Goal: Information Seeking & Learning: Learn about a topic

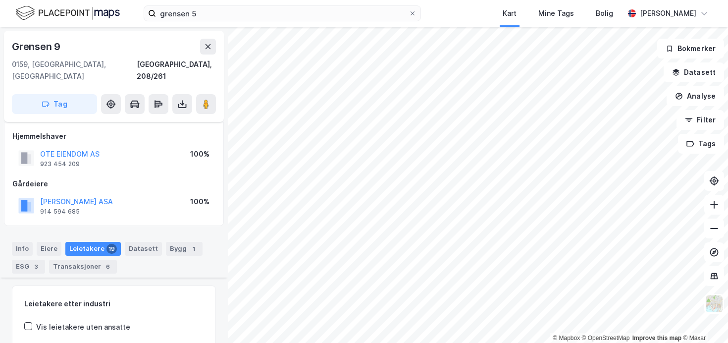
scroll to position [252, 0]
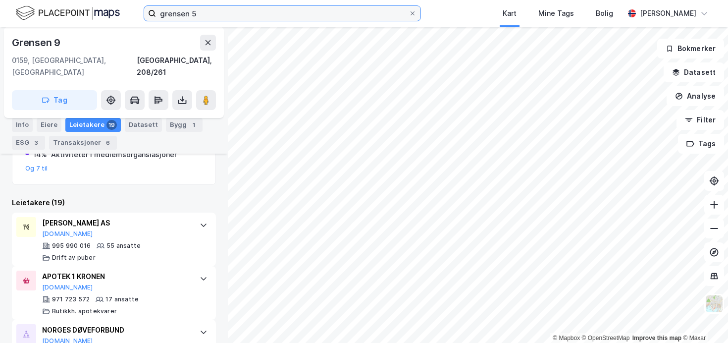
click at [247, 15] on input "grensen 5" at bounding box center [282, 13] width 253 height 15
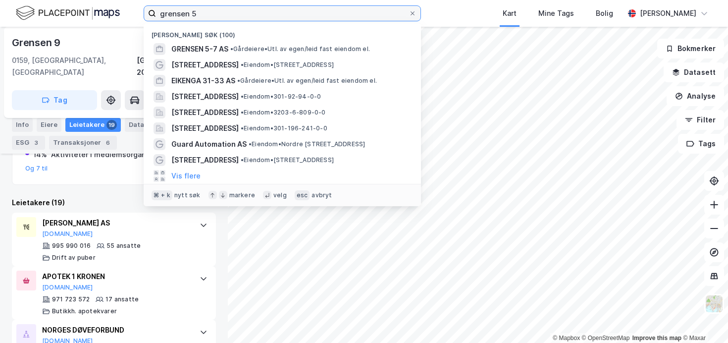
paste input "[STREET_ADDRESS]"
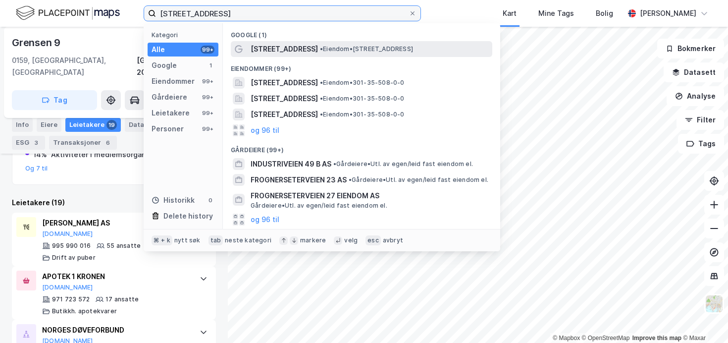
type input "[STREET_ADDRESS]"
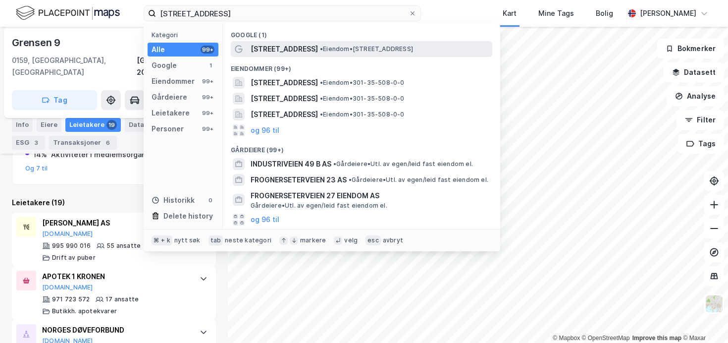
click at [309, 51] on span "[STREET_ADDRESS]" at bounding box center [284, 49] width 67 height 12
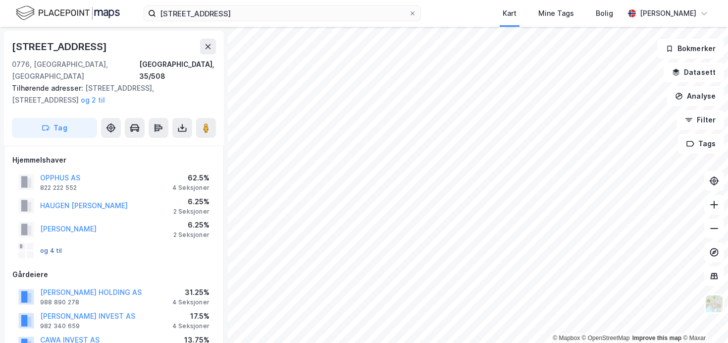
click at [0, 0] on button "og 4 til" at bounding box center [0, 0] width 0 height 0
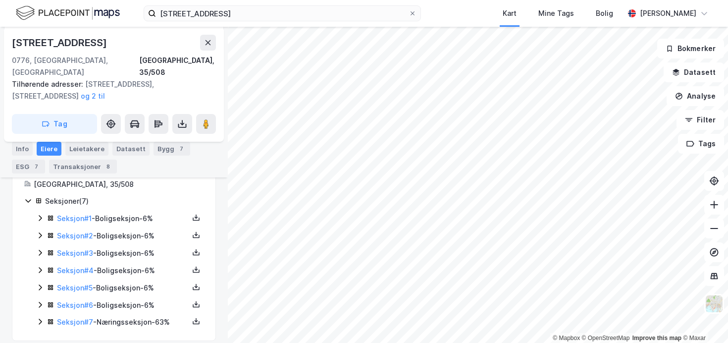
scroll to position [271, 0]
click at [40, 317] on icon at bounding box center [40, 321] width 8 height 8
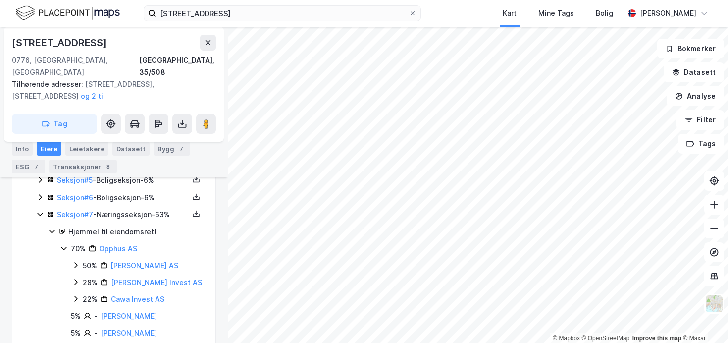
click at [39, 213] on icon at bounding box center [39, 214] width 5 height 3
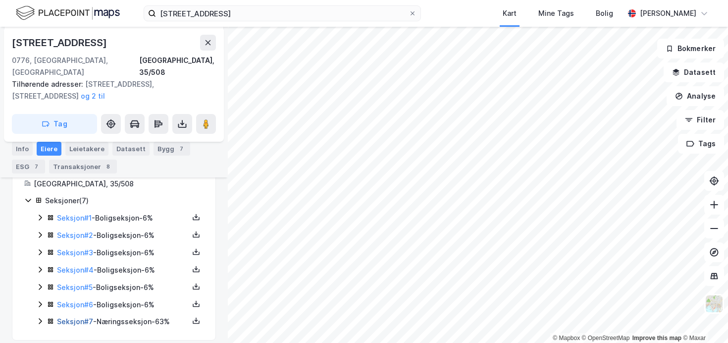
click at [83, 317] on link "Seksjon # 7" at bounding box center [75, 321] width 36 height 8
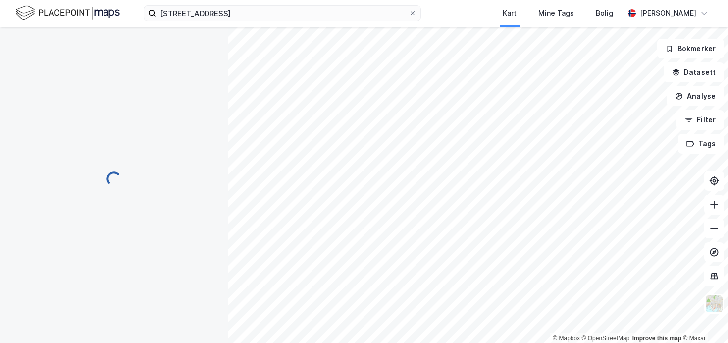
scroll to position [271, 0]
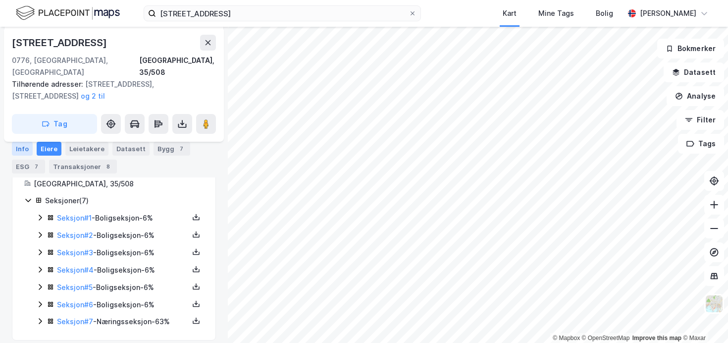
click at [26, 146] on div "Info" at bounding box center [22, 149] width 21 height 14
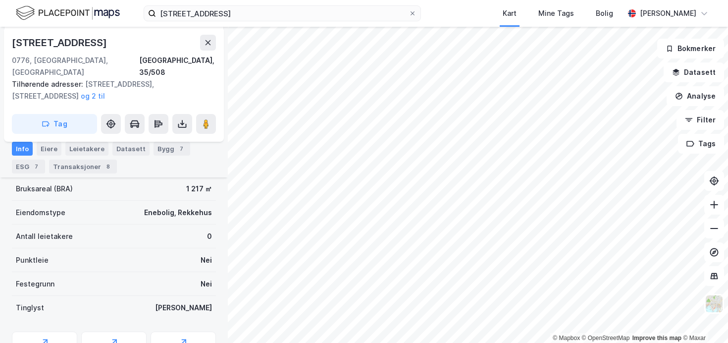
scroll to position [296, 0]
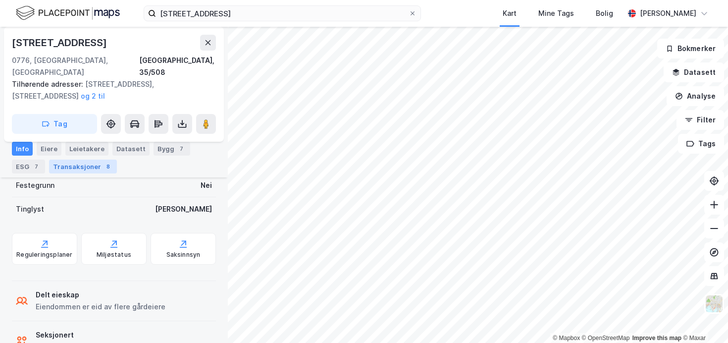
click at [97, 167] on div "Transaksjoner 8" at bounding box center [83, 166] width 68 height 14
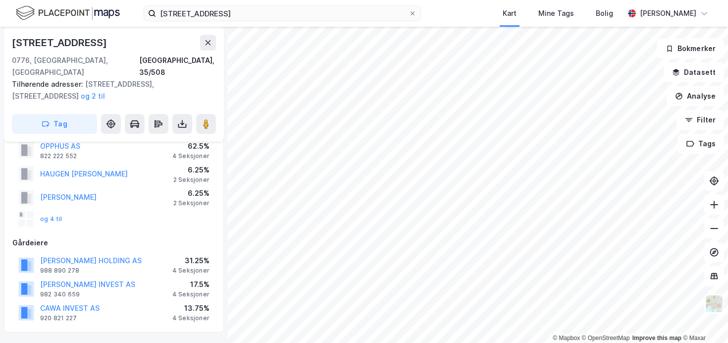
scroll to position [31, 0]
click at [0, 0] on button "og 4 til" at bounding box center [0, 0] width 0 height 0
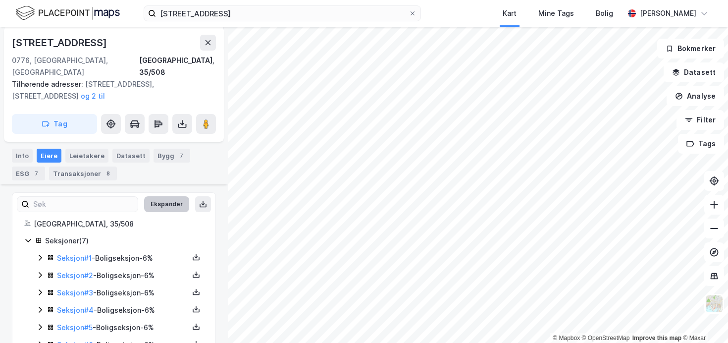
scroll to position [271, 0]
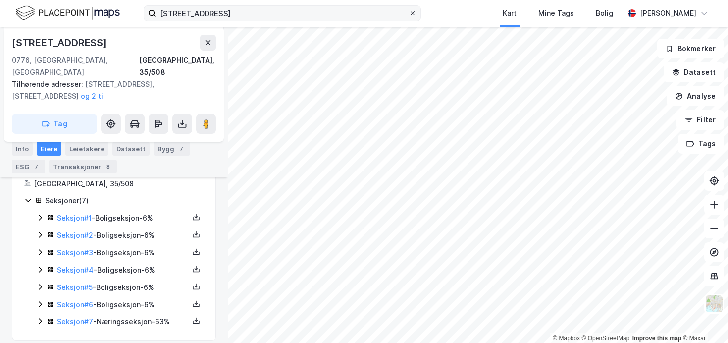
click at [410, 12] on icon at bounding box center [413, 13] width 6 height 6
click at [405, 12] on input "[STREET_ADDRESS]" at bounding box center [282, 13] width 253 height 15
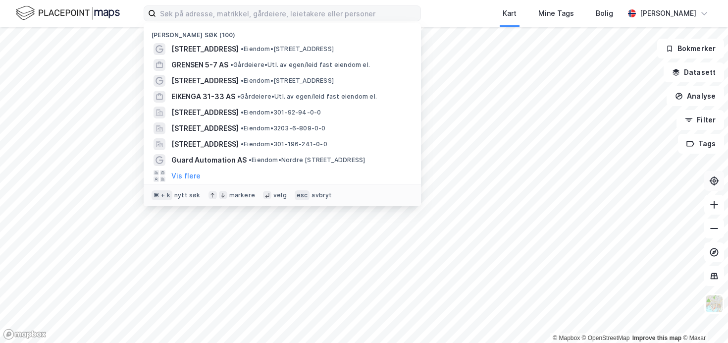
click at [713, 183] on icon at bounding box center [714, 181] width 10 height 10
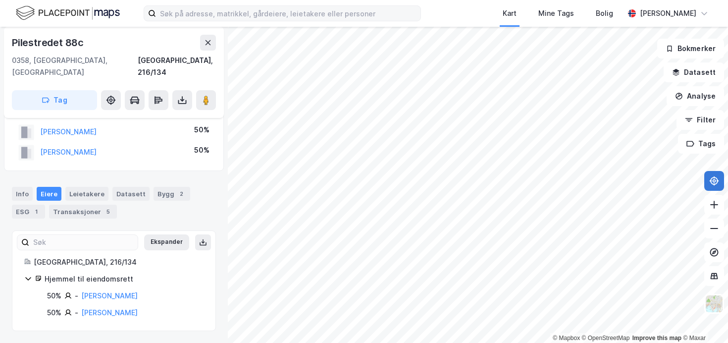
scroll to position [12, 0]
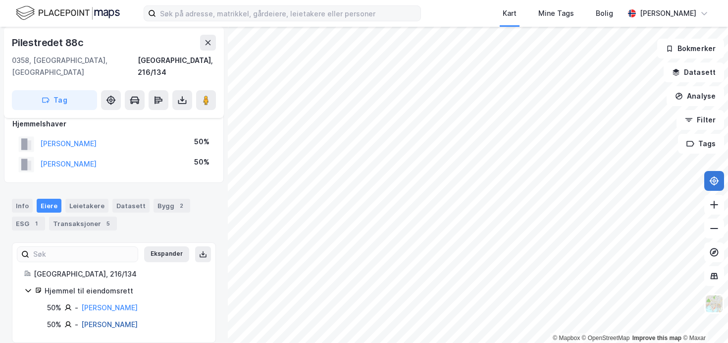
click at [127, 320] on link "[PERSON_NAME]" at bounding box center [109, 324] width 56 height 8
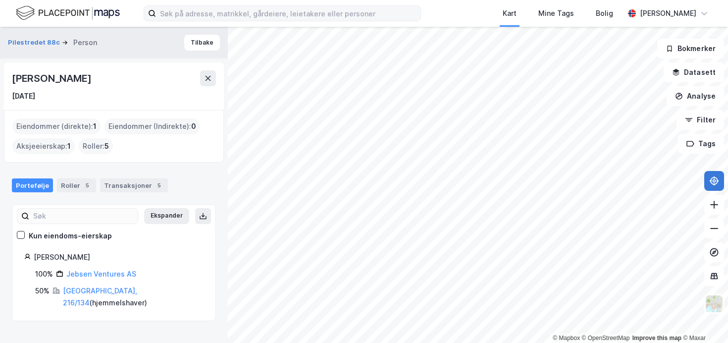
drag, startPoint x: 102, startPoint y: 78, endPoint x: 12, endPoint y: 78, distance: 89.1
click at [12, 78] on div "[PERSON_NAME]" at bounding box center [114, 78] width 204 height 16
copy div "[PERSON_NAME]"
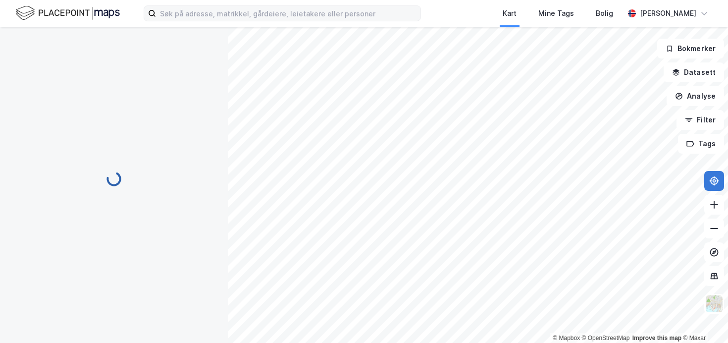
scroll to position [12, 0]
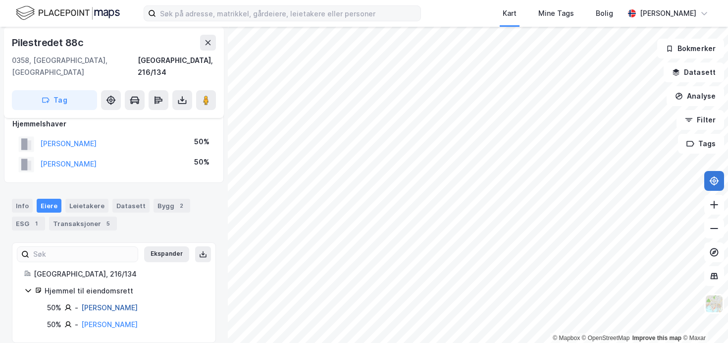
click at [135, 303] on link "[PERSON_NAME]" at bounding box center [109, 307] width 56 height 8
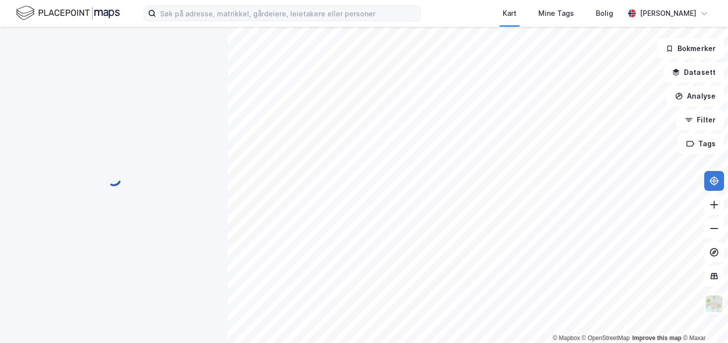
scroll to position [12, 0]
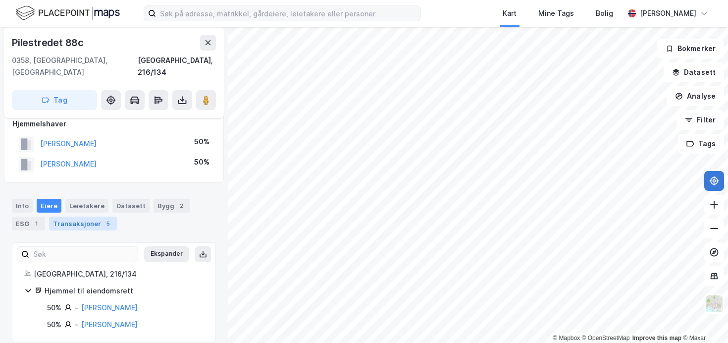
click at [98, 216] on div "Transaksjoner 5" at bounding box center [83, 223] width 68 height 14
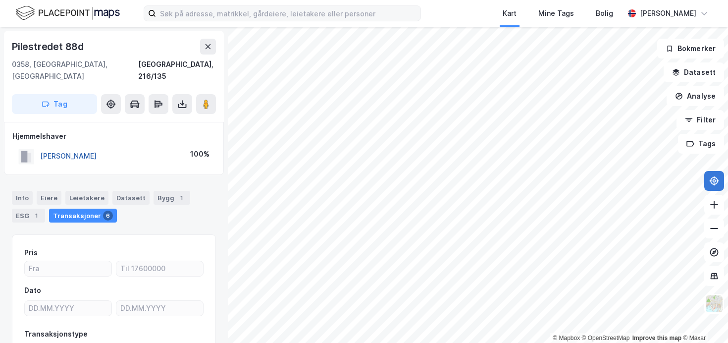
click at [0, 0] on button "[PERSON_NAME]" at bounding box center [0, 0] width 0 height 0
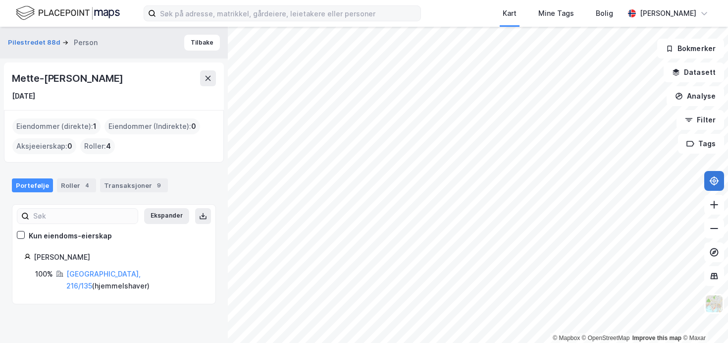
drag, startPoint x: 131, startPoint y: 83, endPoint x: 14, endPoint y: 71, distance: 118.0
click at [14, 71] on div "Mette-[PERSON_NAME]" at bounding box center [114, 78] width 204 height 16
copy div "Mette-[PERSON_NAME]"
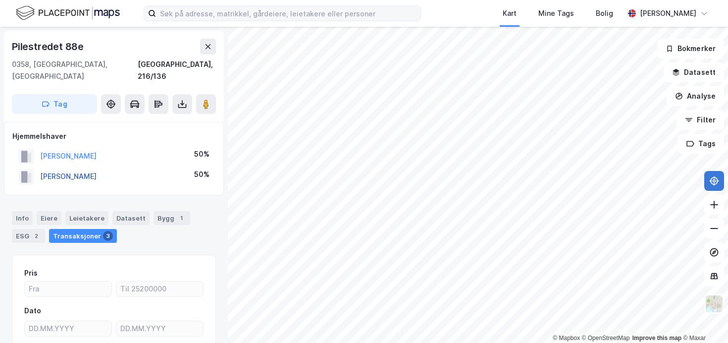
click at [0, 0] on button "[PERSON_NAME]" at bounding box center [0, 0] width 0 height 0
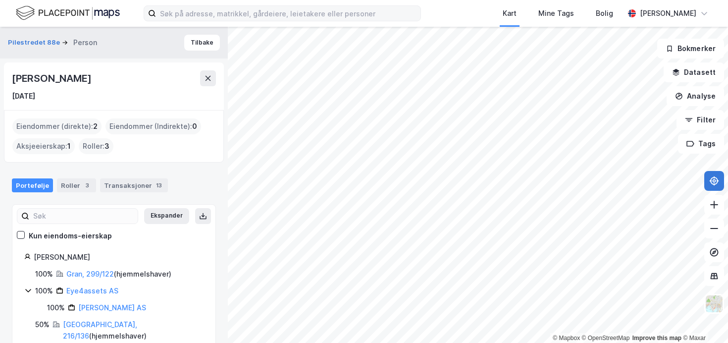
scroll to position [12, 0]
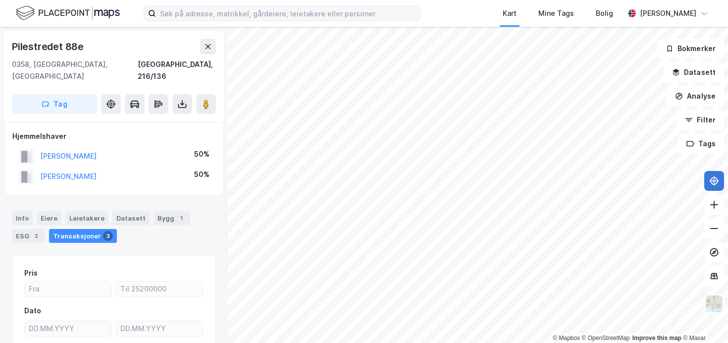
scroll to position [2, 0]
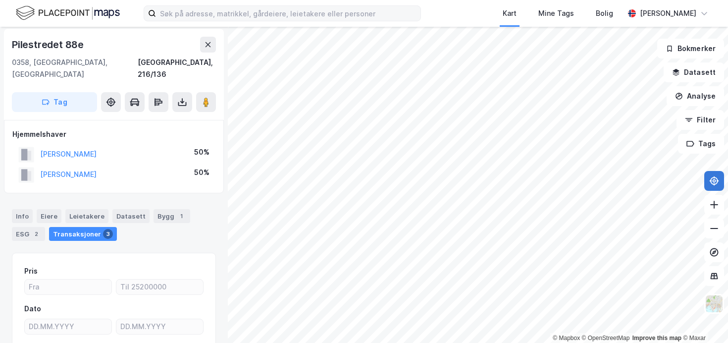
click at [97, 150] on div "[PERSON_NAME]" at bounding box center [57, 154] width 78 height 16
click at [0, 0] on button "[PERSON_NAME]" at bounding box center [0, 0] width 0 height 0
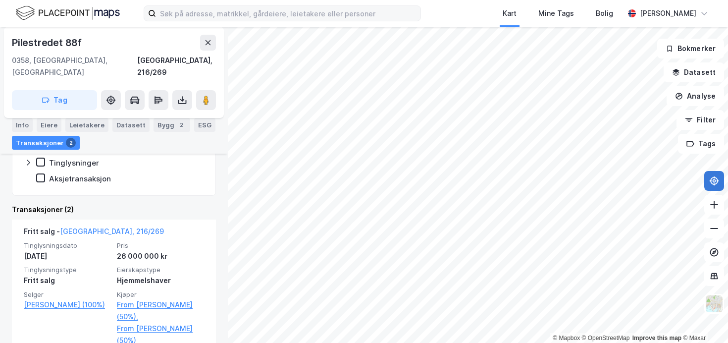
scroll to position [210, 0]
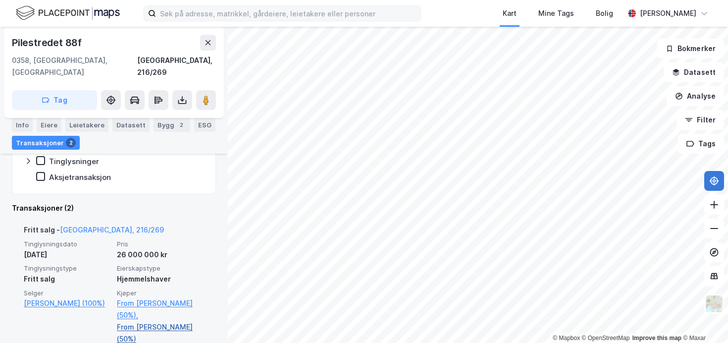
click at [167, 321] on link "From [PERSON_NAME] (50%)" at bounding box center [160, 333] width 87 height 24
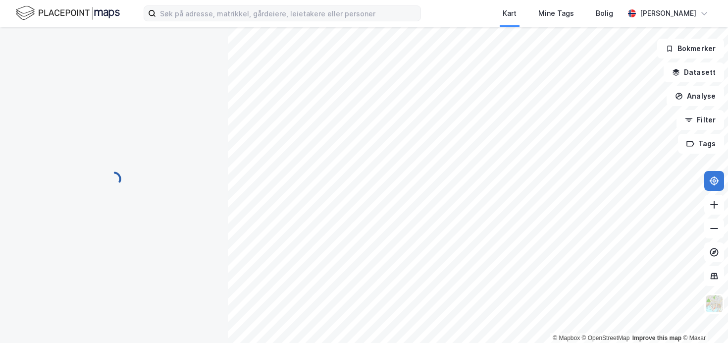
scroll to position [85, 0]
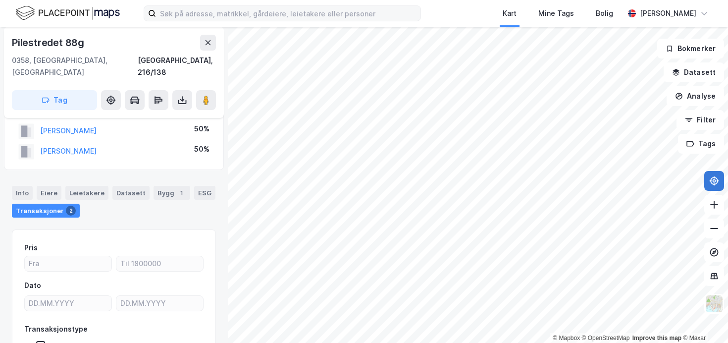
scroll to position [2, 0]
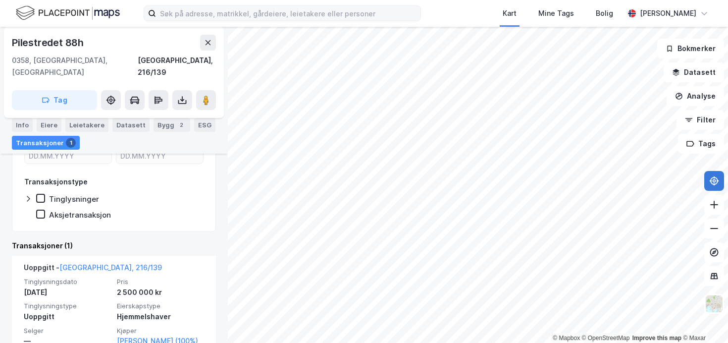
scroll to position [154, 0]
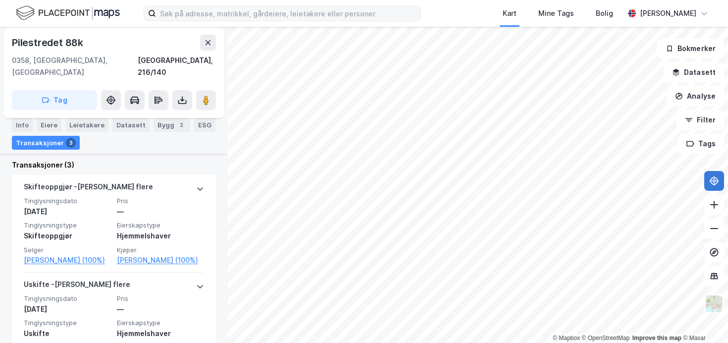
scroll to position [221, 0]
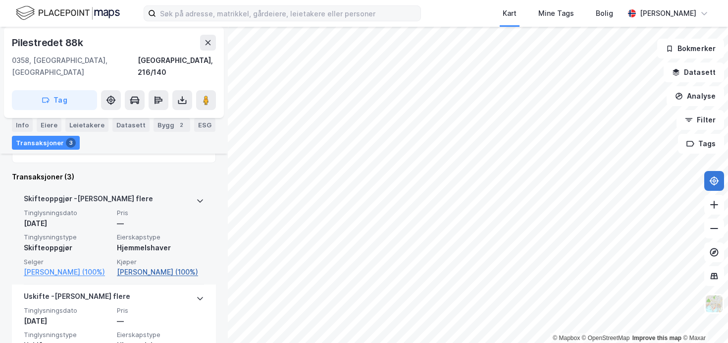
click at [182, 266] on link "[PERSON_NAME] (100%)" at bounding box center [160, 272] width 87 height 12
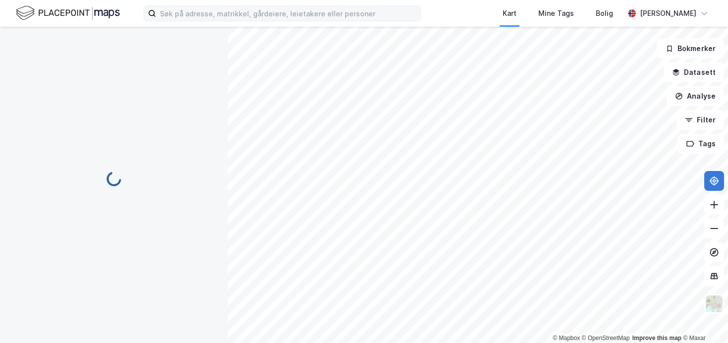
scroll to position [65, 0]
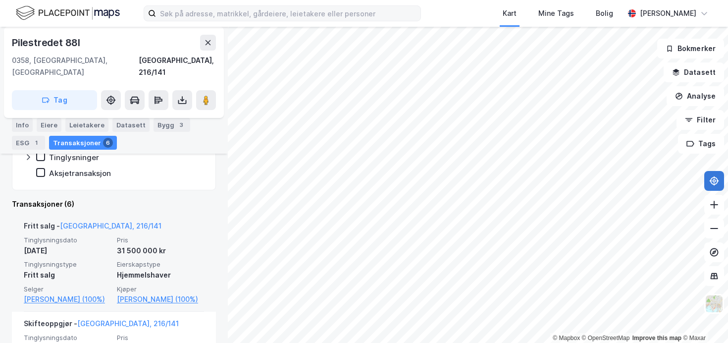
scroll to position [178, 0]
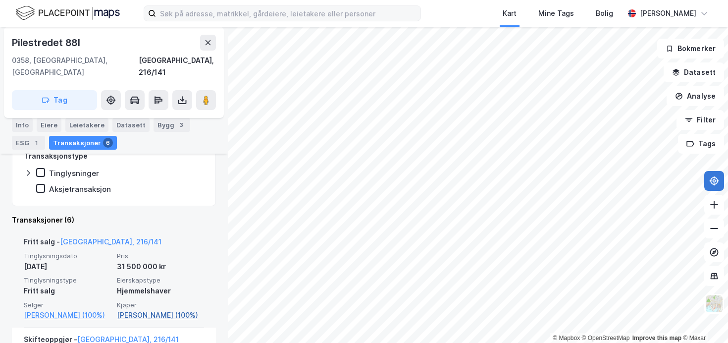
click at [160, 309] on link "[PERSON_NAME] (100%)" at bounding box center [160, 315] width 87 height 12
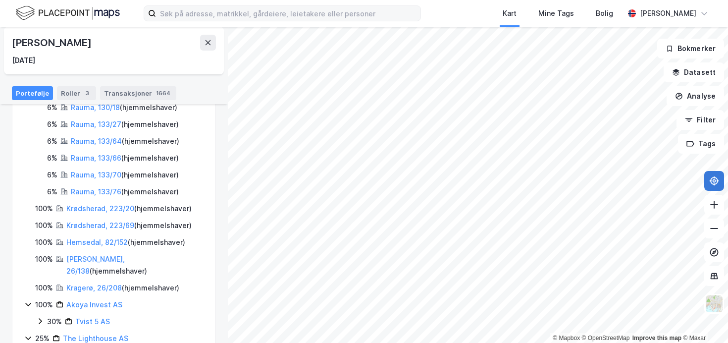
scroll to position [398, 0]
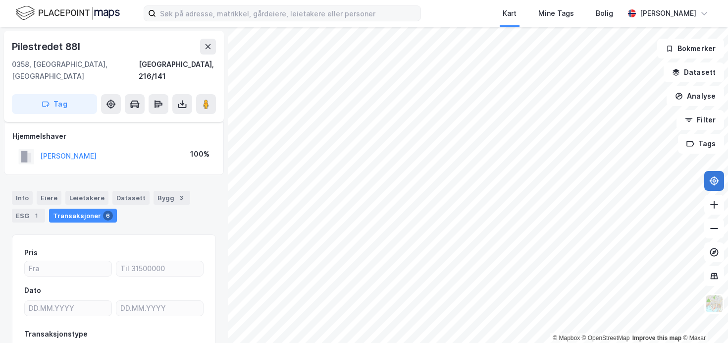
scroll to position [65, 0]
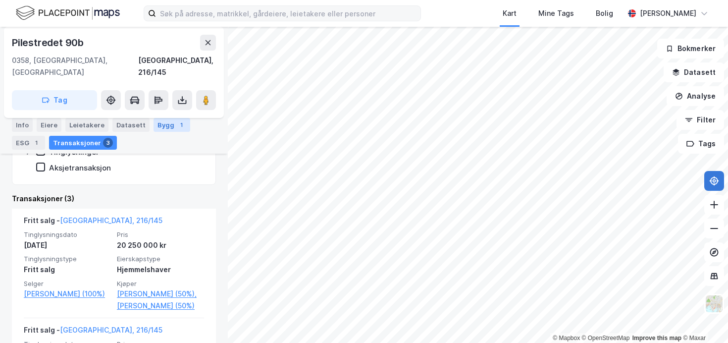
scroll to position [221, 0]
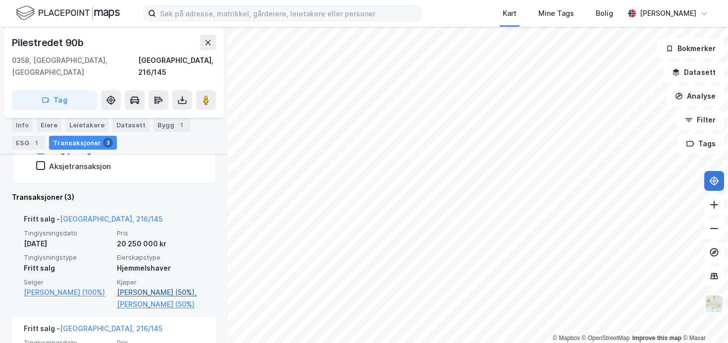
click at [179, 286] on link "[PERSON_NAME] (50%)," at bounding box center [160, 292] width 87 height 12
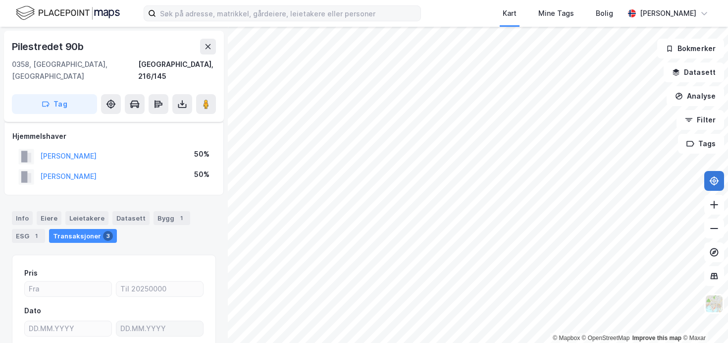
scroll to position [85, 0]
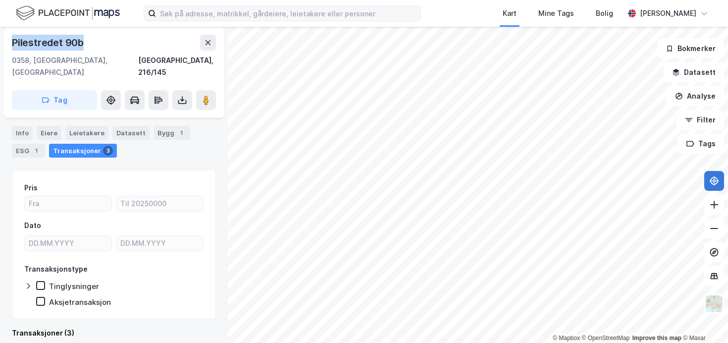
drag, startPoint x: 108, startPoint y: 40, endPoint x: 9, endPoint y: 41, distance: 99.6
click at [9, 41] on div "[STREET_ADDRESS]" at bounding box center [114, 72] width 220 height 91
copy div "Pilestredet 90b"
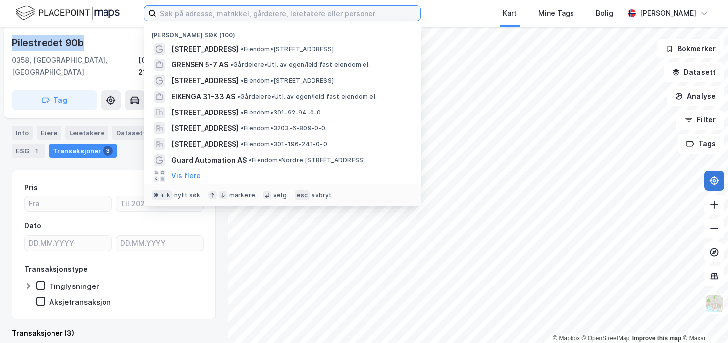
click at [334, 17] on input at bounding box center [288, 13] width 264 height 15
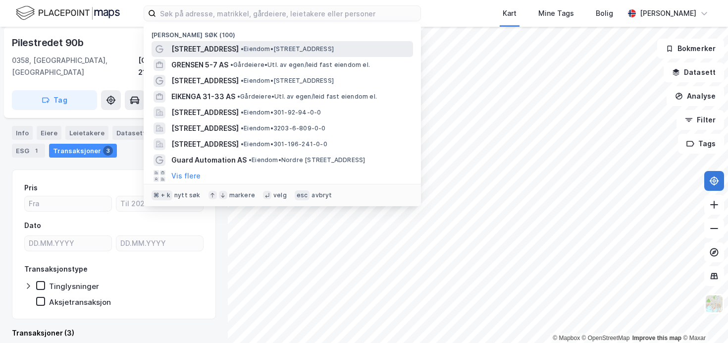
click at [321, 49] on span "• Eiendom • [STREET_ADDRESS]" at bounding box center [287, 49] width 93 height 8
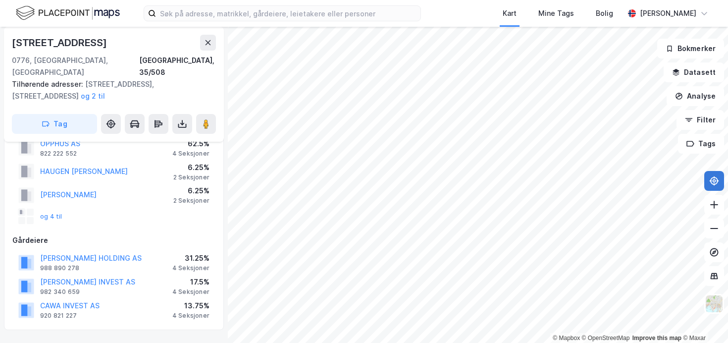
scroll to position [27, 0]
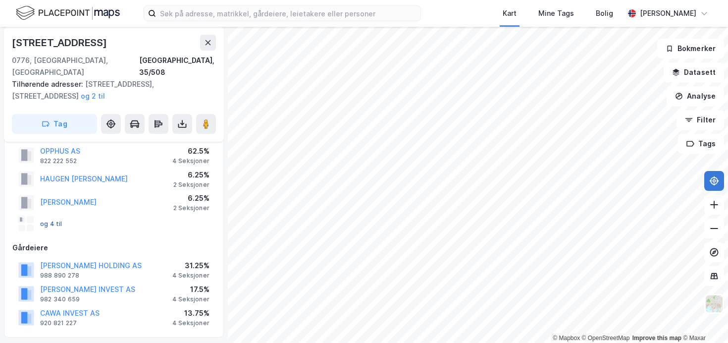
click at [0, 0] on button "og 4 til" at bounding box center [0, 0] width 0 height 0
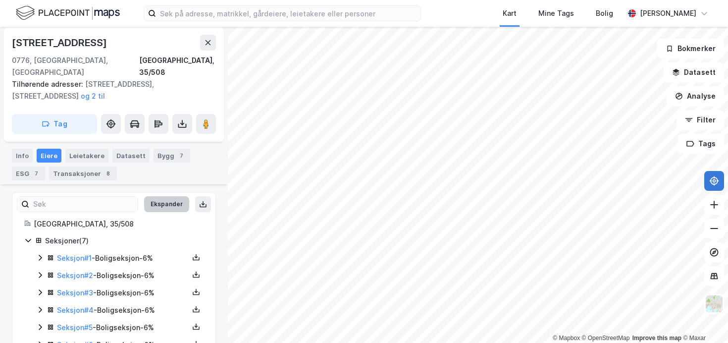
scroll to position [271, 0]
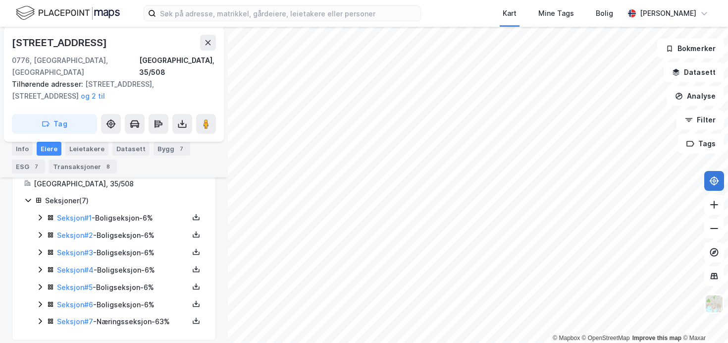
click at [40, 318] on icon at bounding box center [40, 321] width 3 height 6
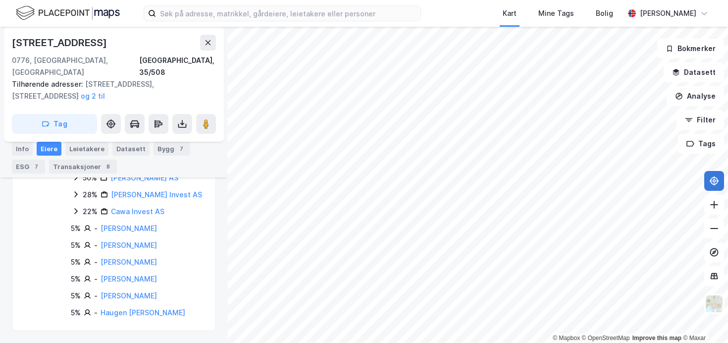
scroll to position [461, 0]
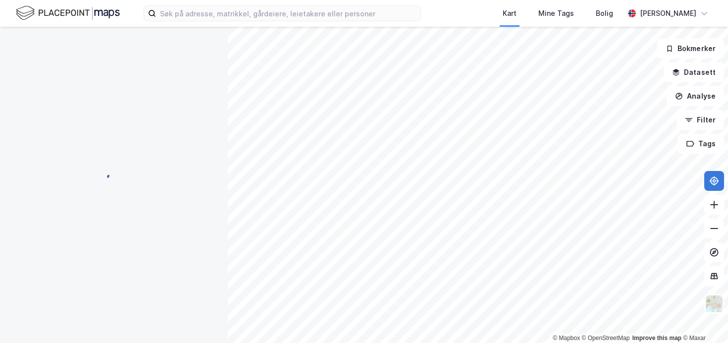
scroll to position [98, 0]
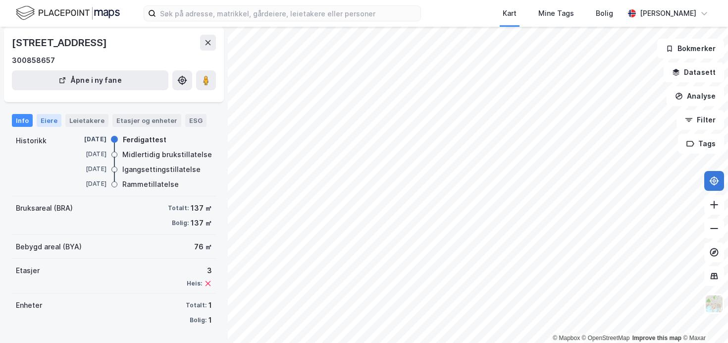
click at [46, 121] on div "Eiere" at bounding box center [49, 120] width 25 height 13
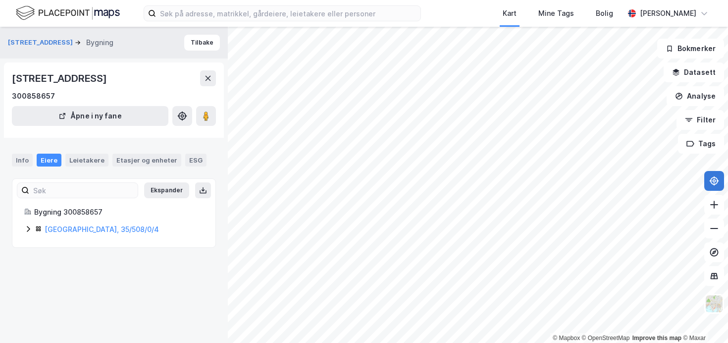
click at [91, 224] on div "[GEOGRAPHIC_DATA], 35/508/0/4" at bounding box center [124, 229] width 159 height 12
click at [85, 234] on div "[GEOGRAPHIC_DATA], 35/508/0/2" at bounding box center [124, 229] width 159 height 12
click at [78, 228] on link "[GEOGRAPHIC_DATA], 35/508/0/1" at bounding box center [101, 229] width 112 height 8
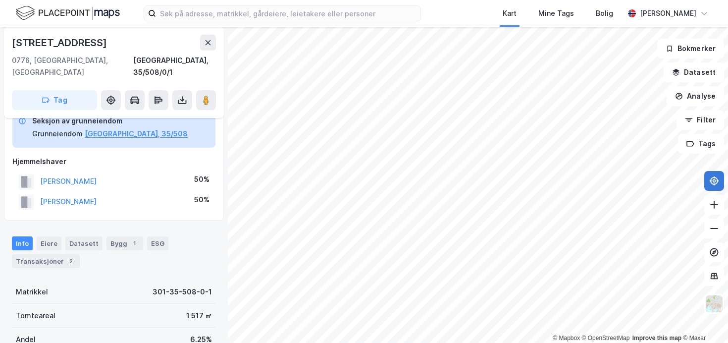
scroll to position [50, 0]
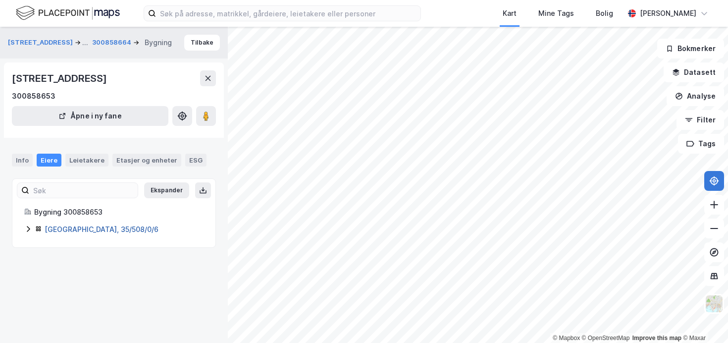
click at [96, 228] on link "[GEOGRAPHIC_DATA], 35/508/0/6" at bounding box center [102, 229] width 114 height 8
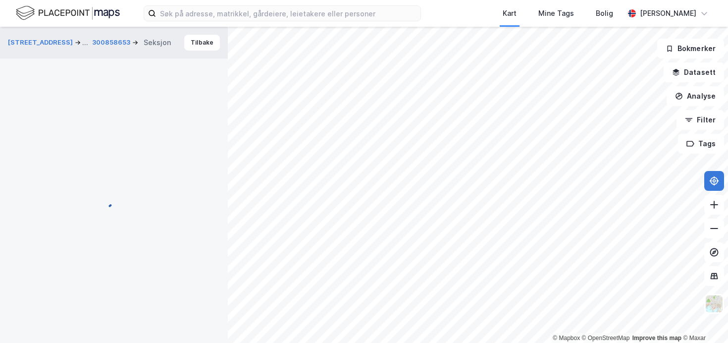
scroll to position [50, 0]
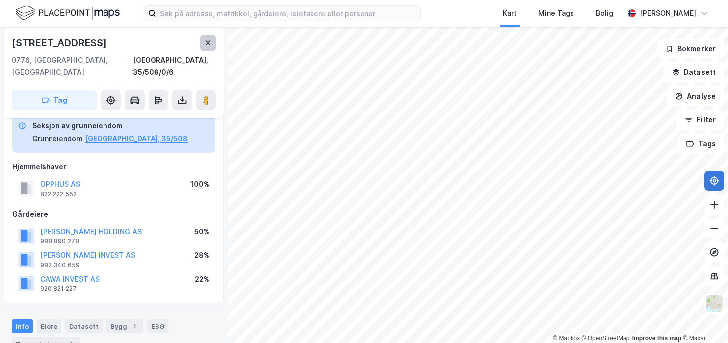
click at [211, 40] on icon at bounding box center [208, 43] width 8 height 8
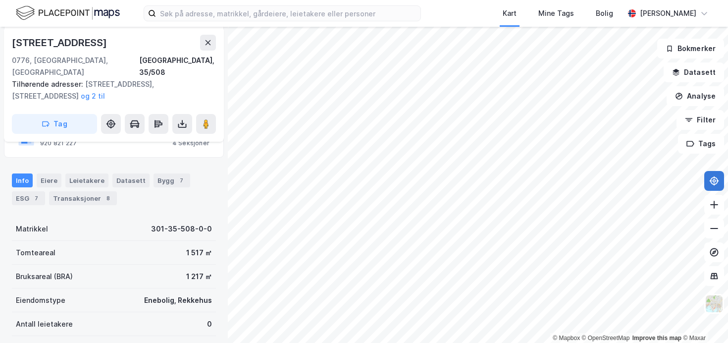
scroll to position [208, 0]
click at [103, 192] on div "8" at bounding box center [108, 197] width 10 height 10
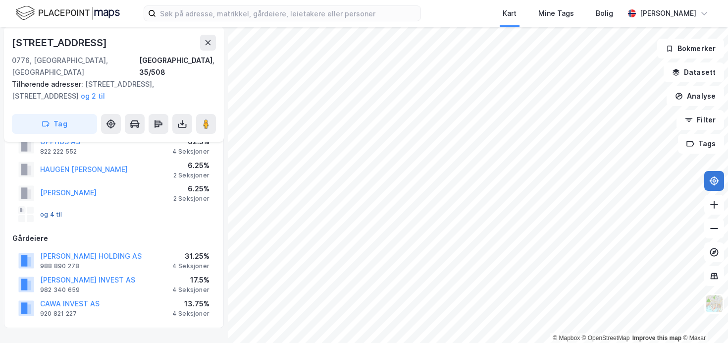
click at [0, 0] on button "og 4 til" at bounding box center [0, 0] width 0 height 0
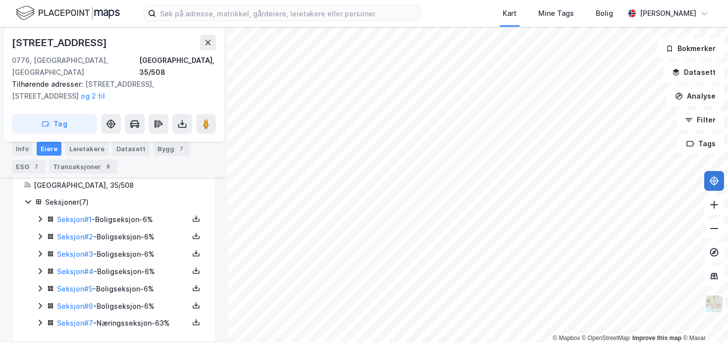
scroll to position [271, 0]
click at [39, 213] on icon at bounding box center [40, 217] width 8 height 8
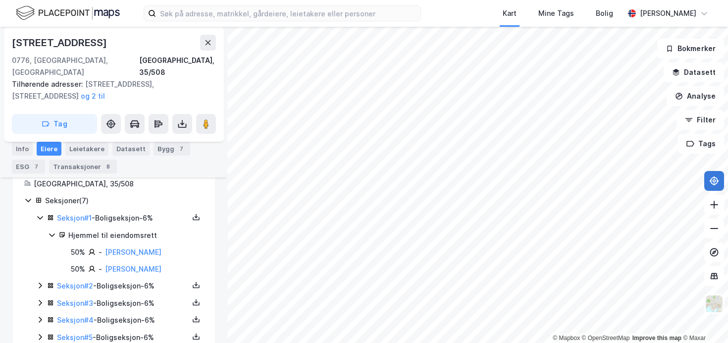
click at [39, 216] on icon at bounding box center [39, 217] width 5 height 3
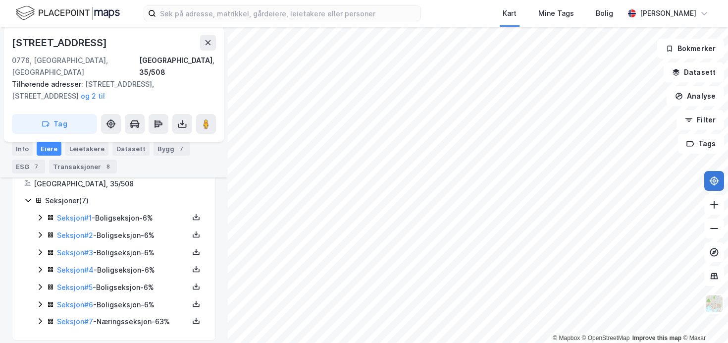
click at [40, 231] on icon at bounding box center [40, 235] width 8 height 8
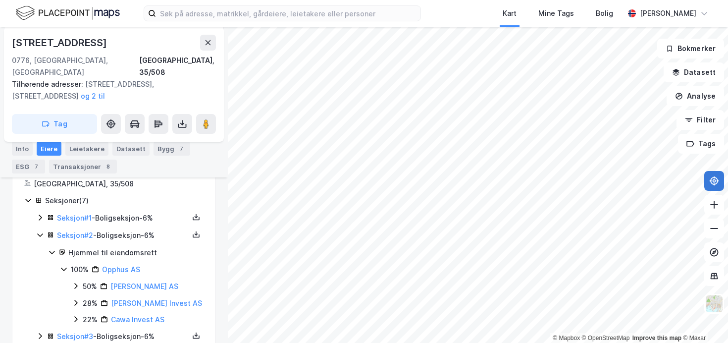
click at [40, 231] on icon at bounding box center [40, 235] width 8 height 8
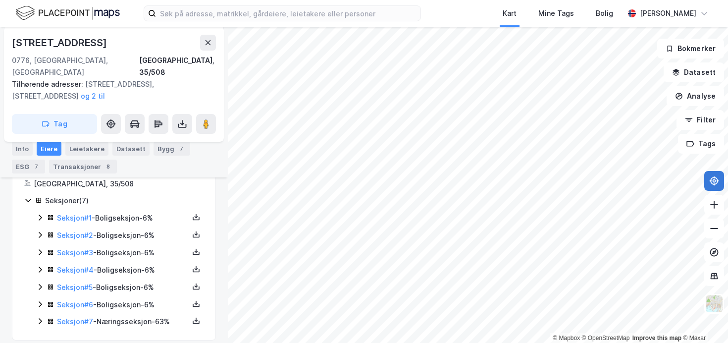
click at [42, 248] on icon at bounding box center [40, 252] width 8 height 8
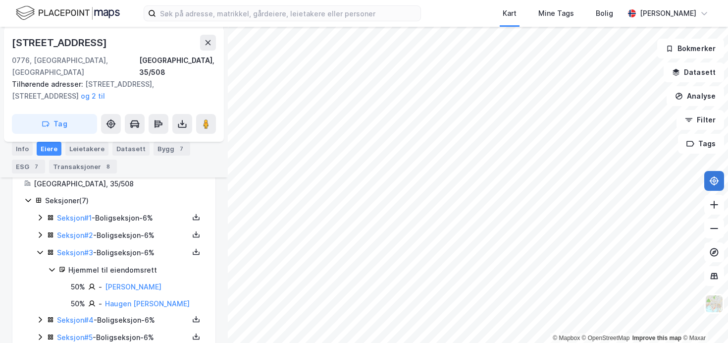
click at [42, 248] on icon at bounding box center [40, 252] width 8 height 8
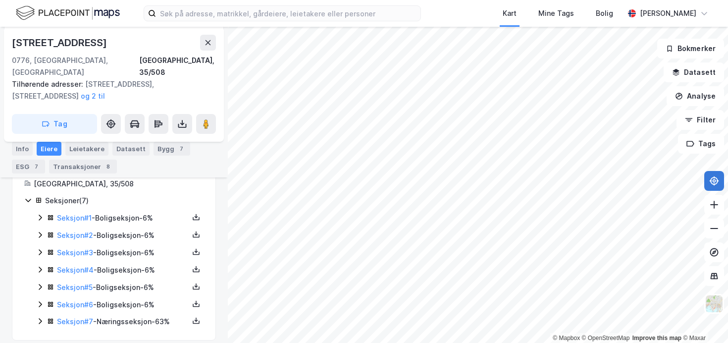
click at [42, 248] on icon at bounding box center [40, 252] width 8 height 8
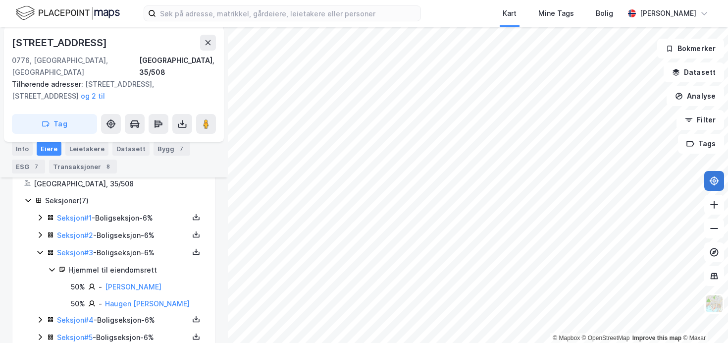
click at [143, 298] on div "Haugen [PERSON_NAME]" at bounding box center [147, 304] width 85 height 12
click at [146, 299] on link "Haugen [PERSON_NAME]" at bounding box center [147, 303] width 85 height 8
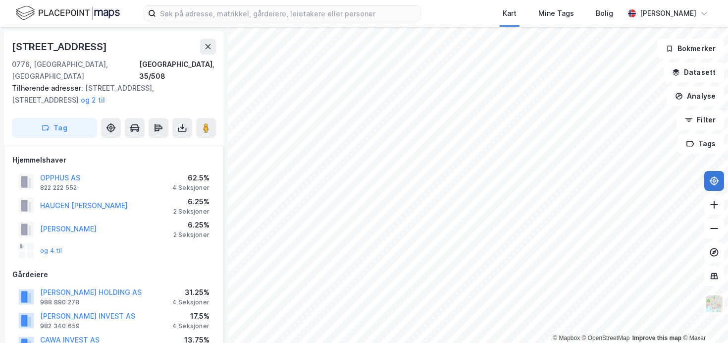
scroll to position [271, 0]
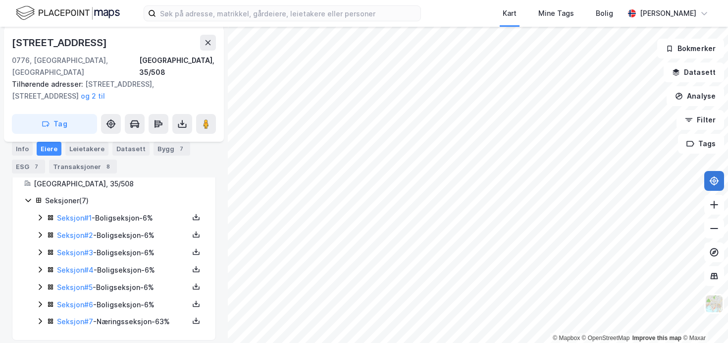
click at [40, 265] on icon at bounding box center [40, 269] width 8 height 8
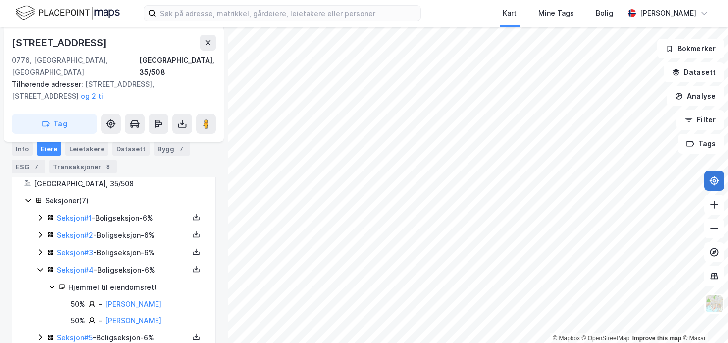
click at [40, 248] on icon at bounding box center [40, 252] width 8 height 8
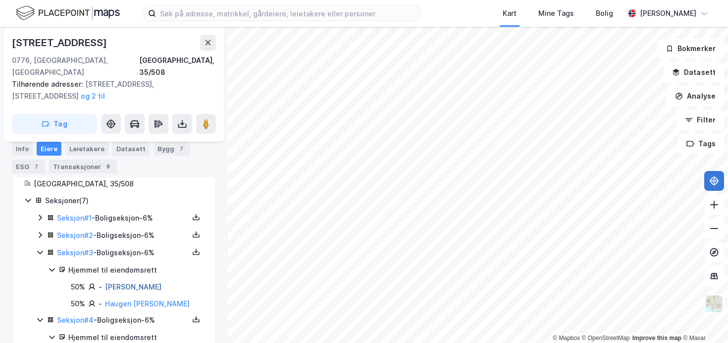
click at [138, 282] on link "[PERSON_NAME]" at bounding box center [133, 286] width 56 height 8
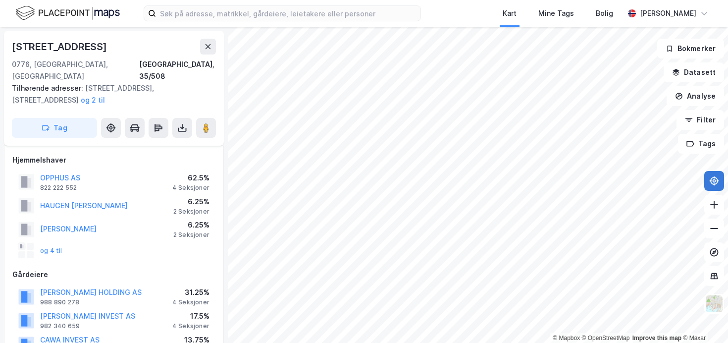
scroll to position [271, 0]
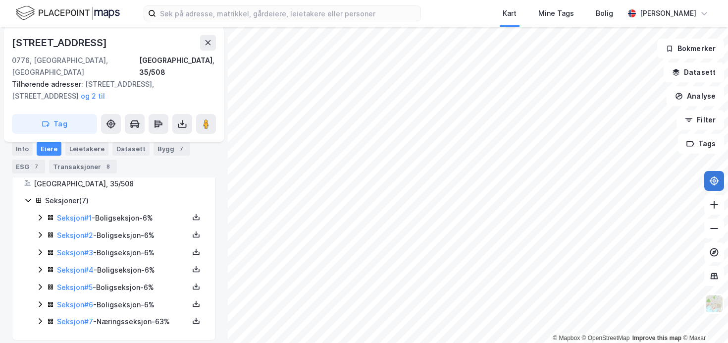
click at [39, 265] on icon at bounding box center [40, 269] width 8 height 8
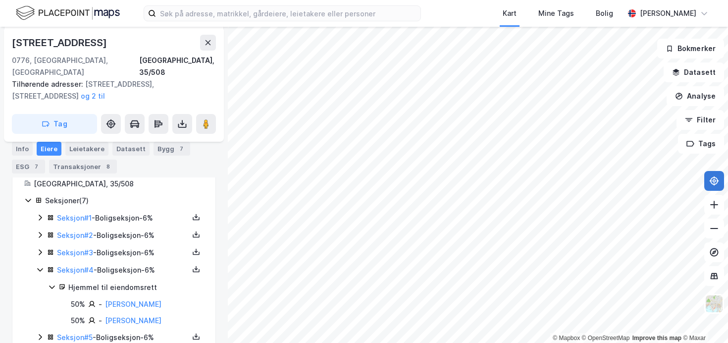
click at [39, 248] on icon at bounding box center [40, 252] width 8 height 8
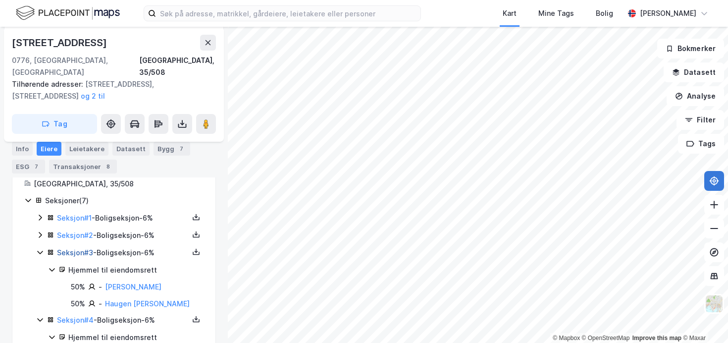
click at [80, 248] on link "Seksjon # 3" at bounding box center [75, 252] width 36 height 8
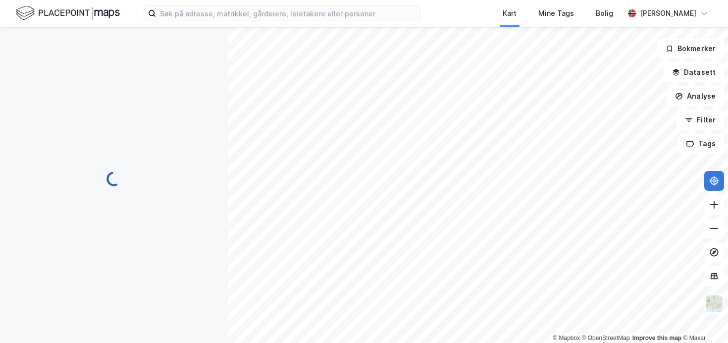
scroll to position [214, 0]
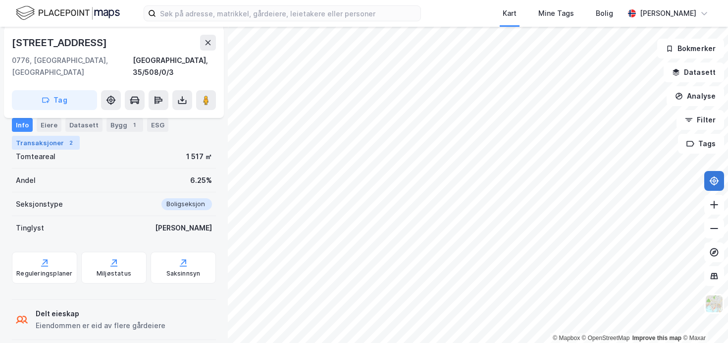
click at [56, 143] on div "Transaksjoner 2" at bounding box center [46, 143] width 68 height 14
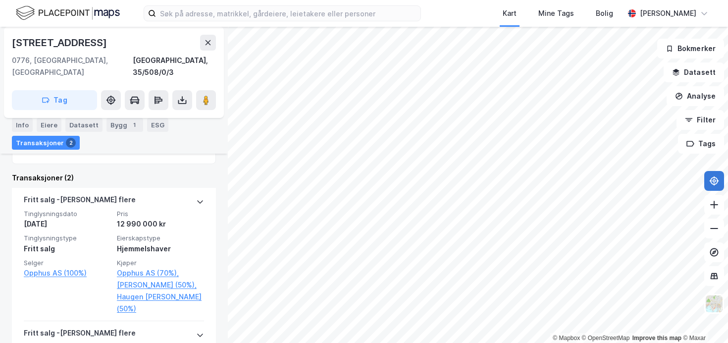
scroll to position [321, 0]
